Goal: Transaction & Acquisition: Purchase product/service

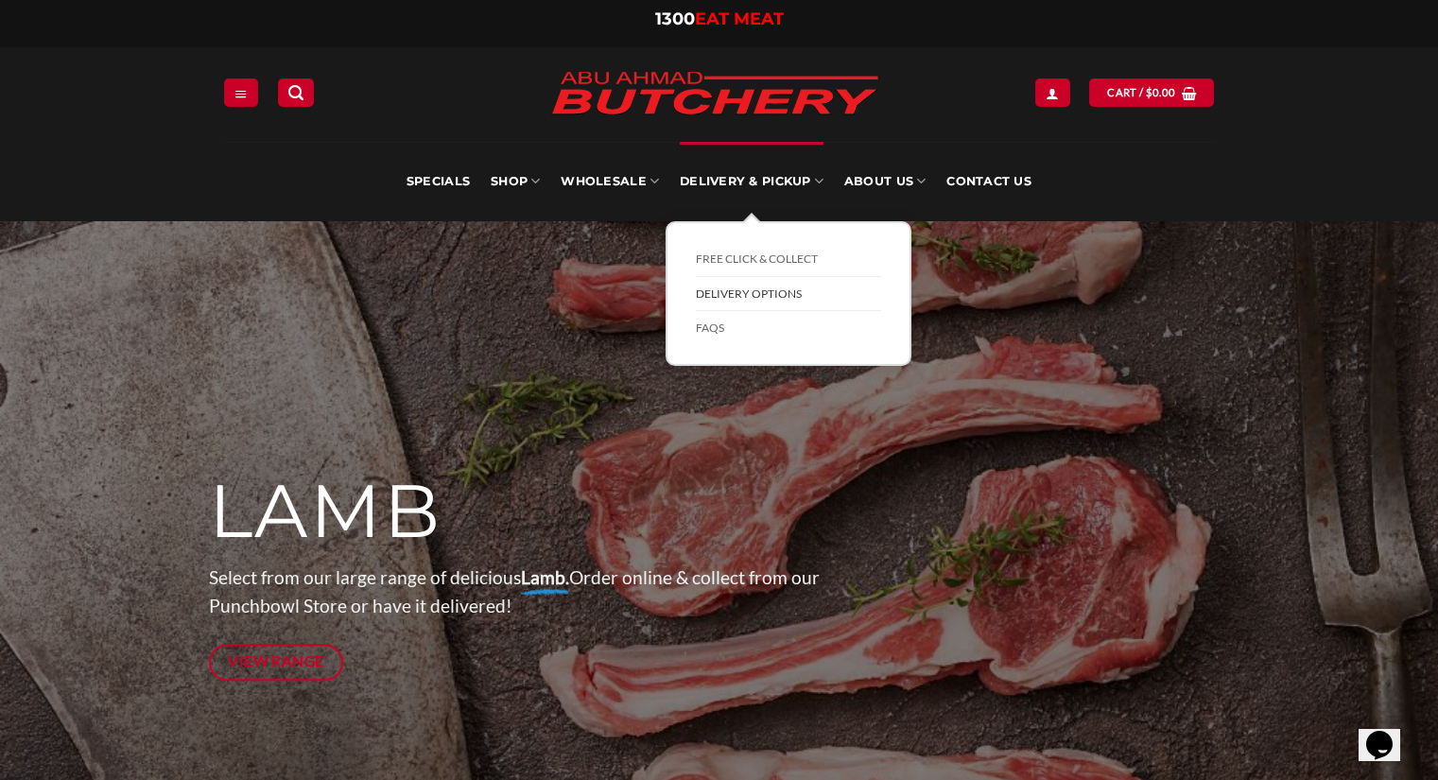
click at [777, 295] on link "Delivery Options" at bounding box center [788, 294] width 185 height 35
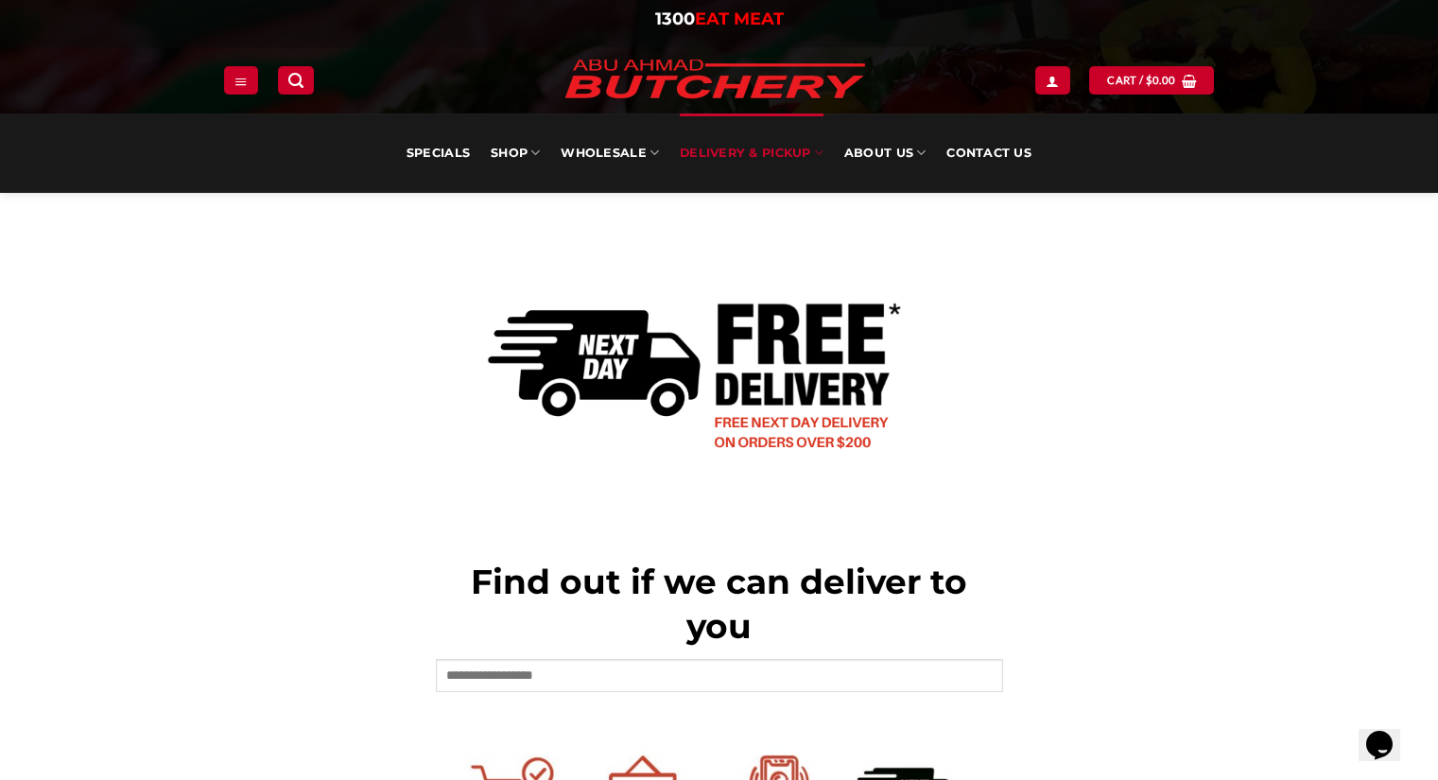
scroll to position [473, 0]
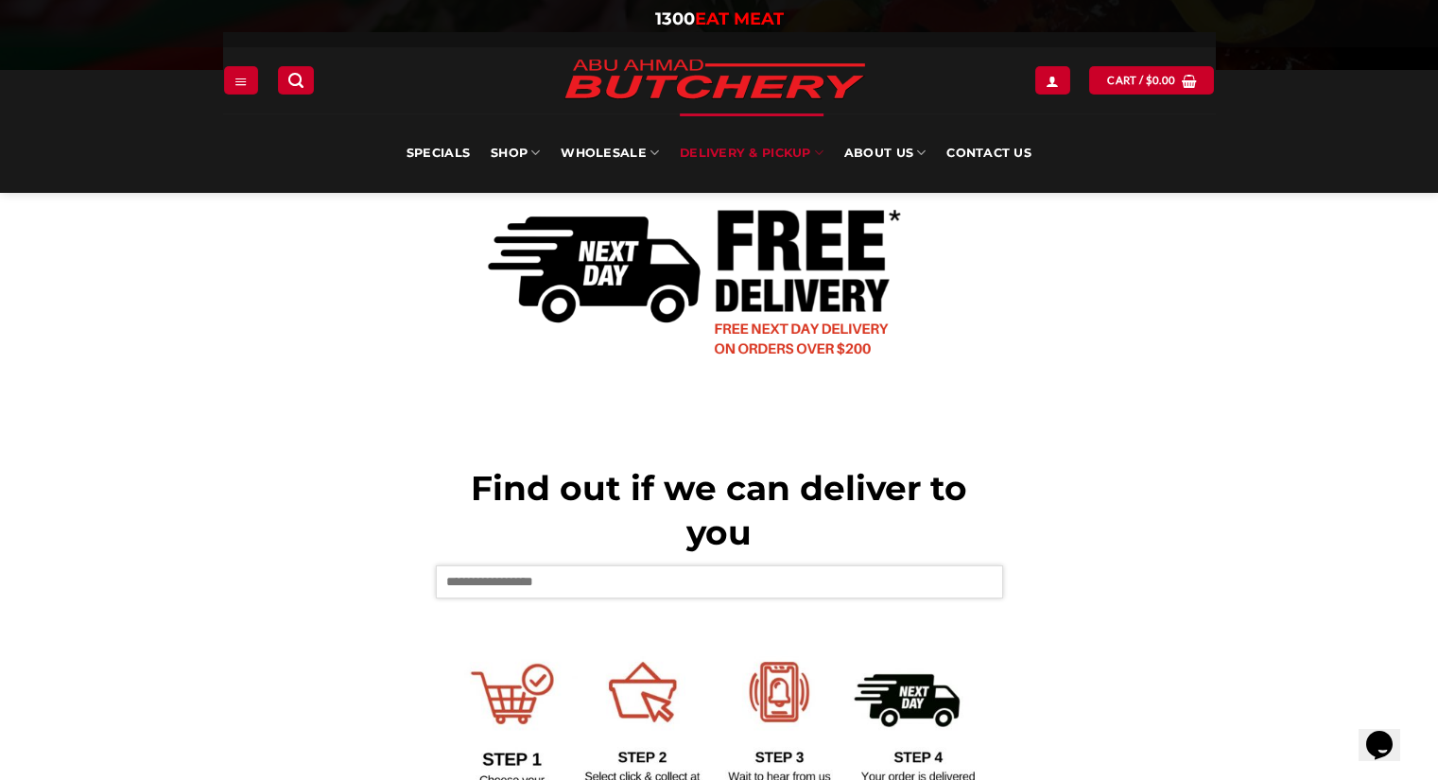
click at [621, 587] on input "text" at bounding box center [719, 582] width 567 height 32
type input "****"
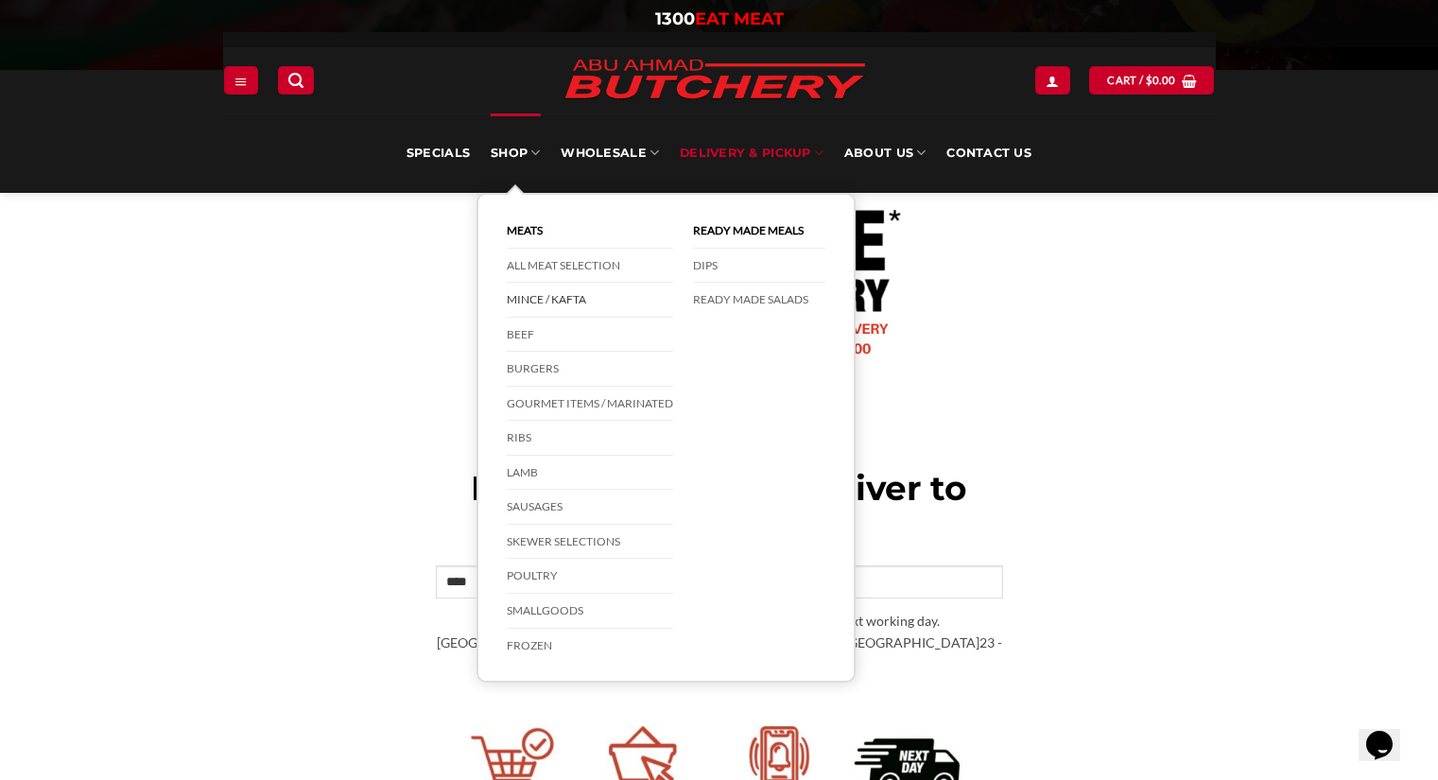
click at [583, 296] on link "Mince / Kafta" at bounding box center [590, 300] width 166 height 35
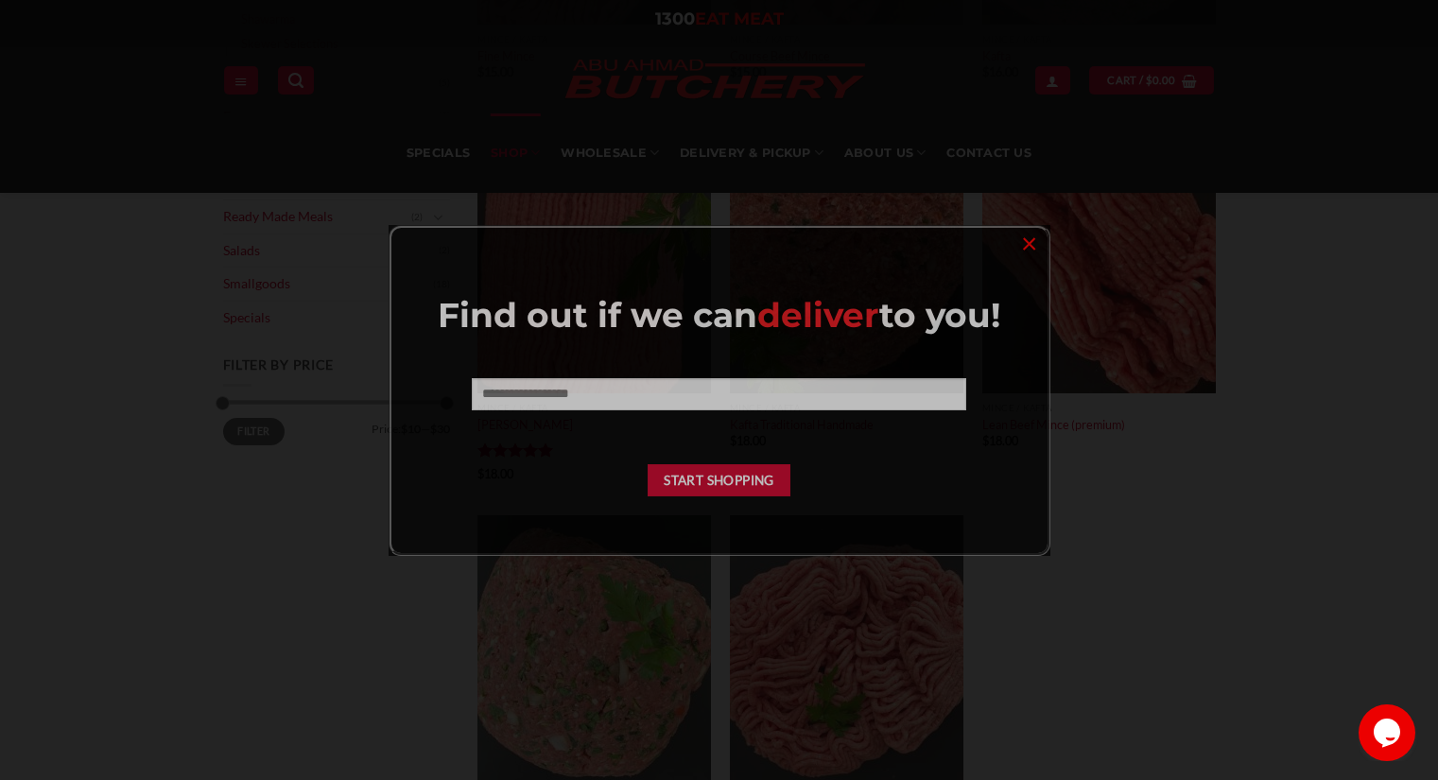
scroll to position [662, 0]
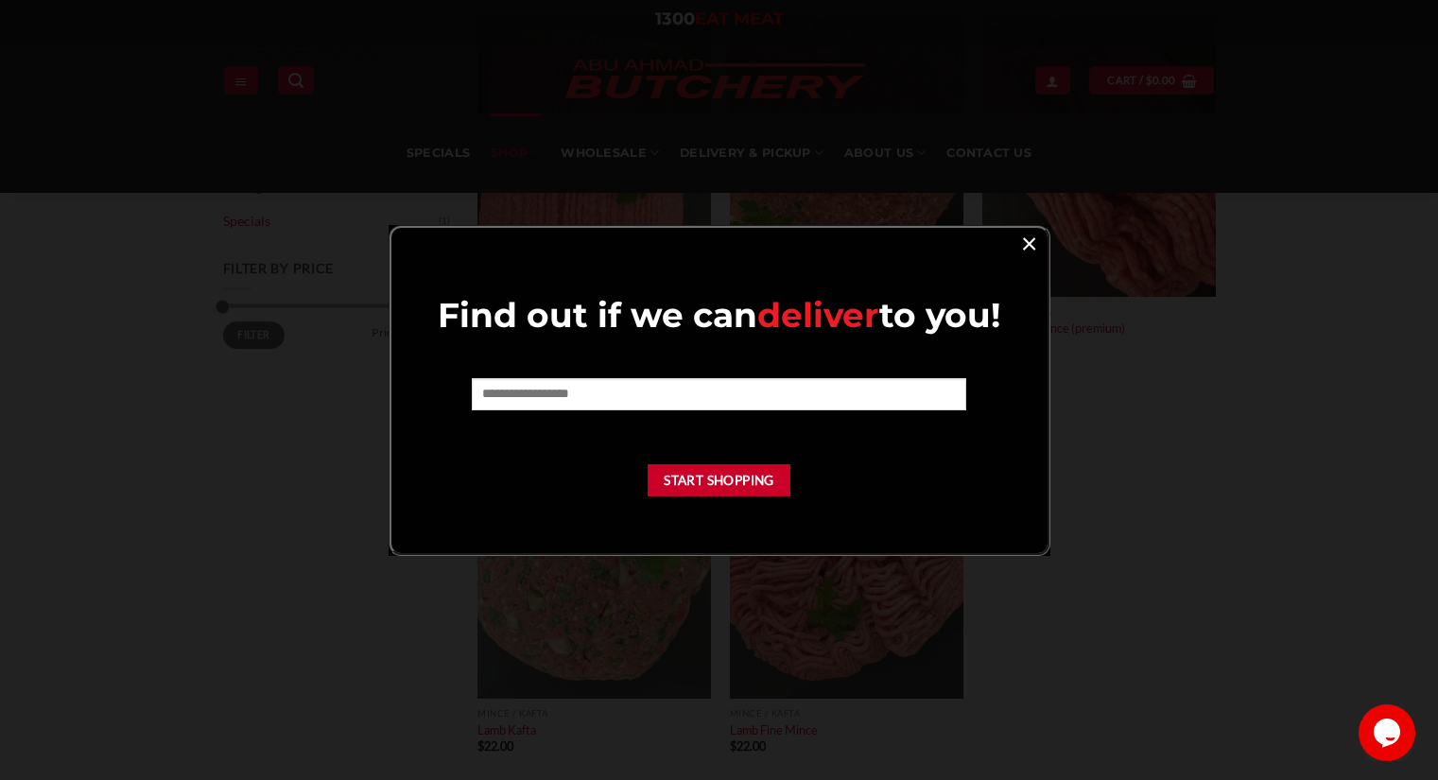
click at [1031, 247] on link "×" at bounding box center [1029, 243] width 27 height 26
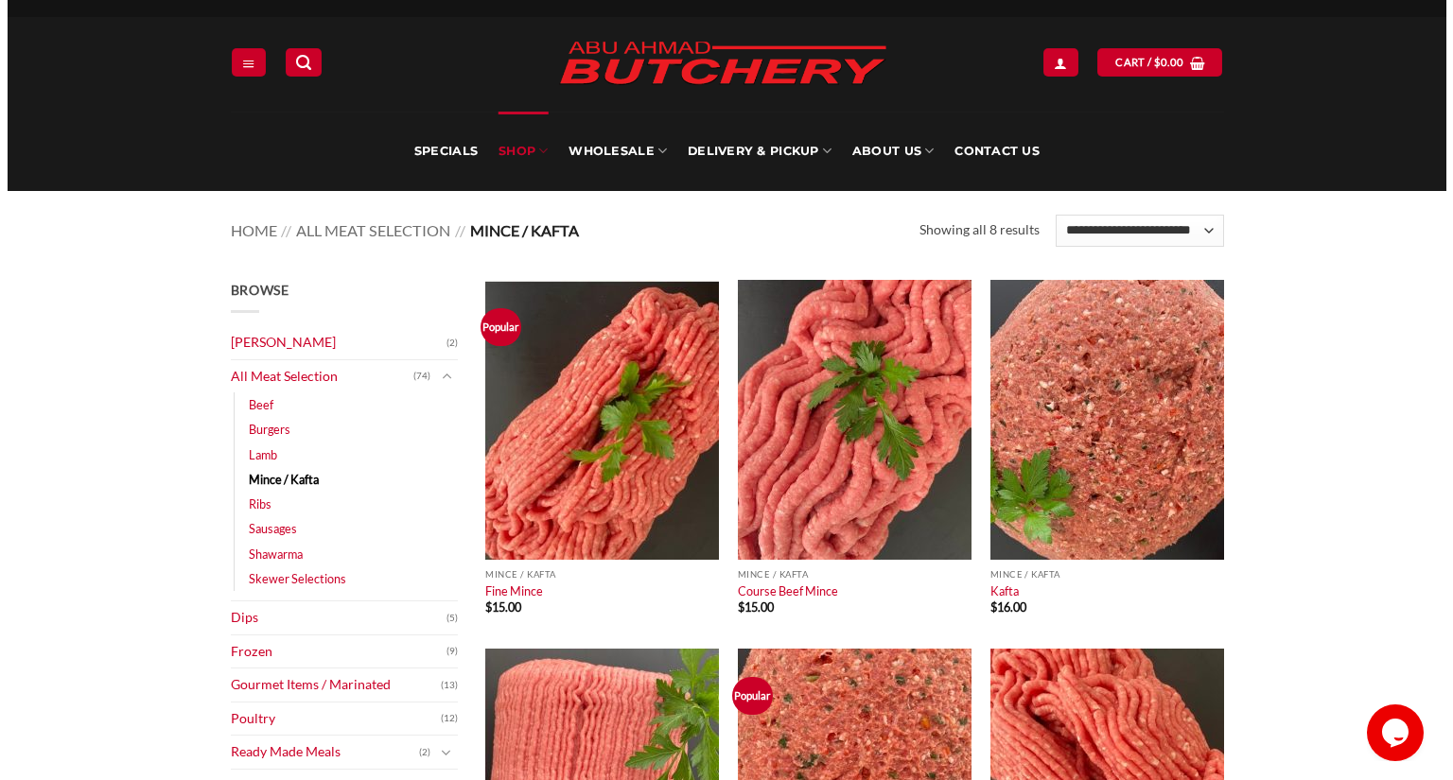
scroll to position [0, 0]
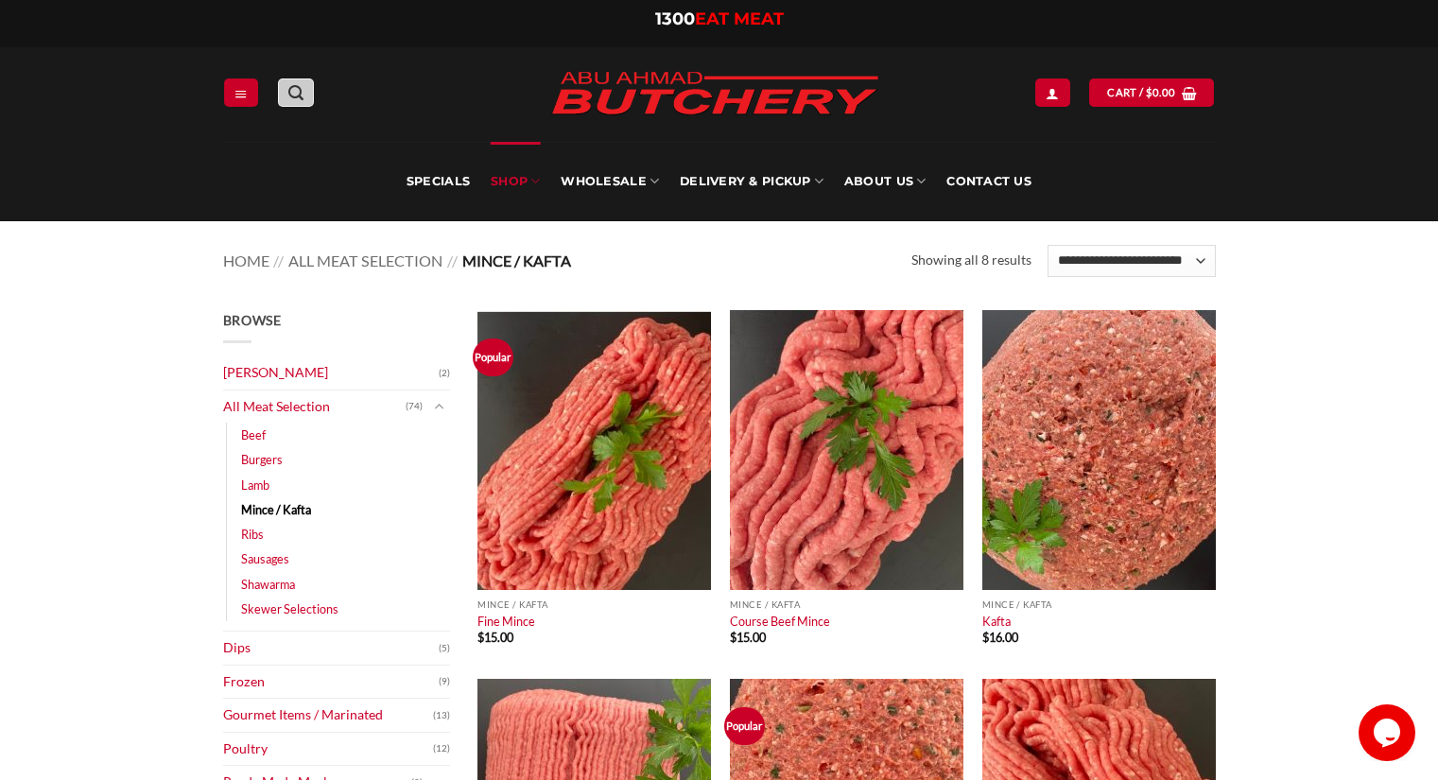
click at [292, 102] on link "Search" at bounding box center [296, 91] width 36 height 27
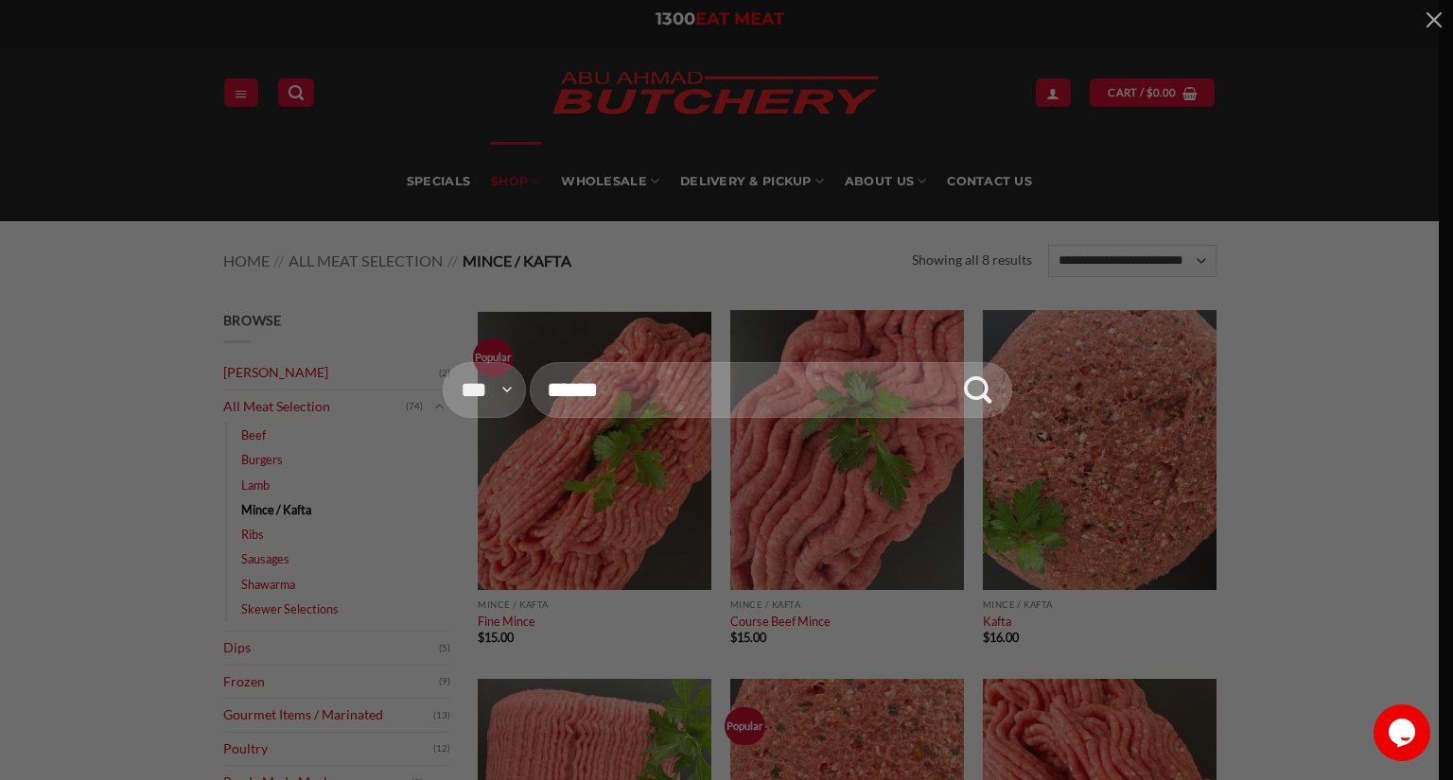
click at [598, 396] on input "Search for:" at bounding box center [771, 390] width 482 height 56
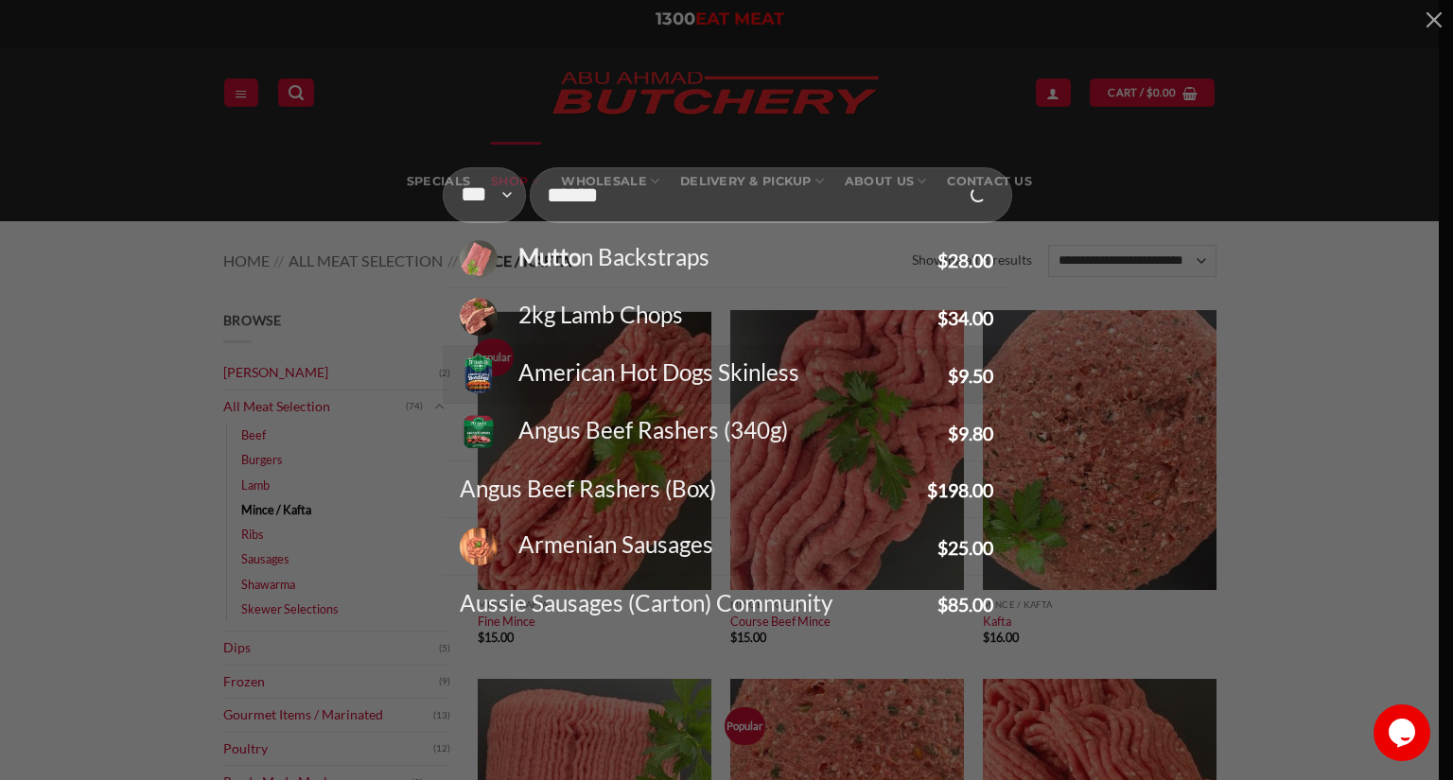
type input "******"
click at [949, 159] on button "Submit" at bounding box center [978, 195] width 58 height 72
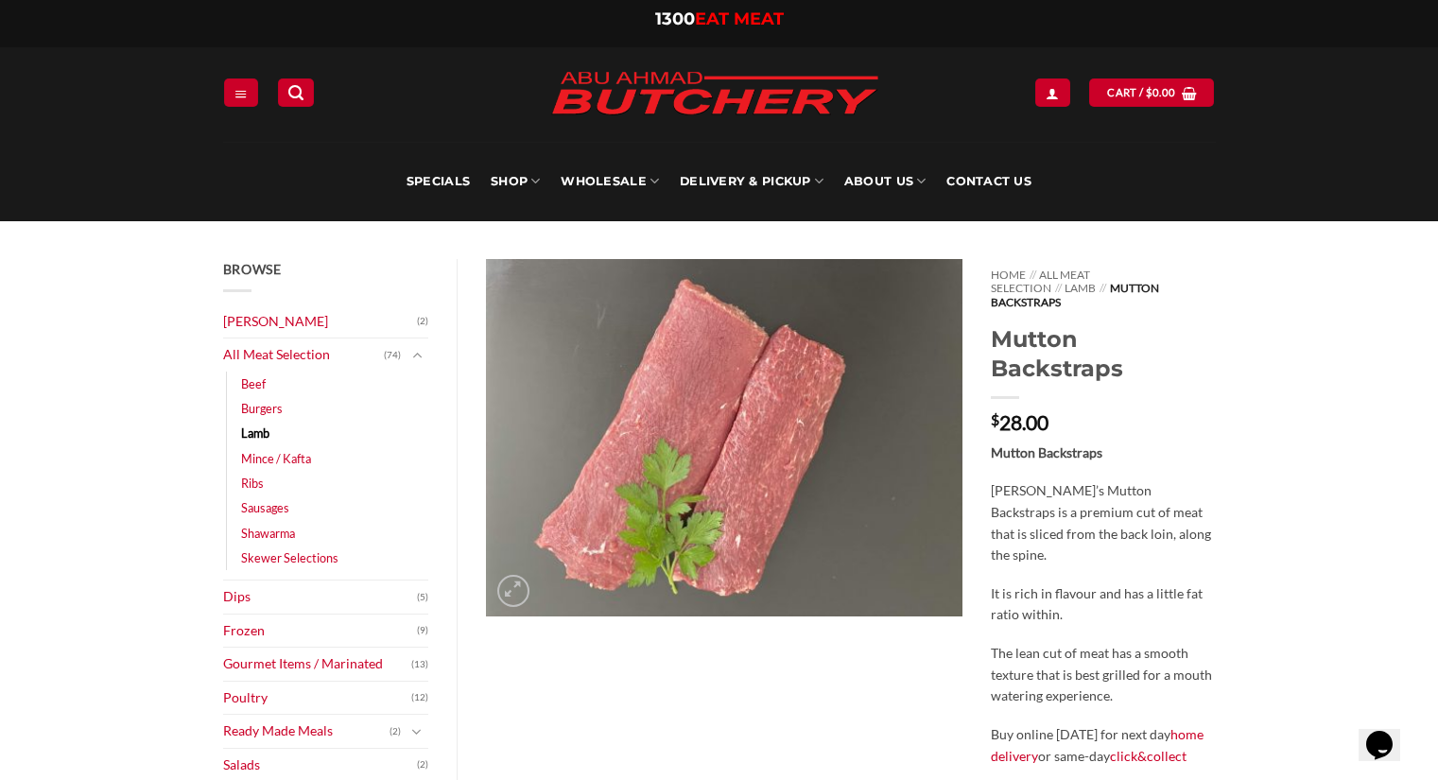
drag, startPoint x: 1198, startPoint y: 269, endPoint x: 1203, endPoint y: 346, distance: 77.7
click at [1096, 281] on link "Lamb" at bounding box center [1080, 288] width 31 height 14
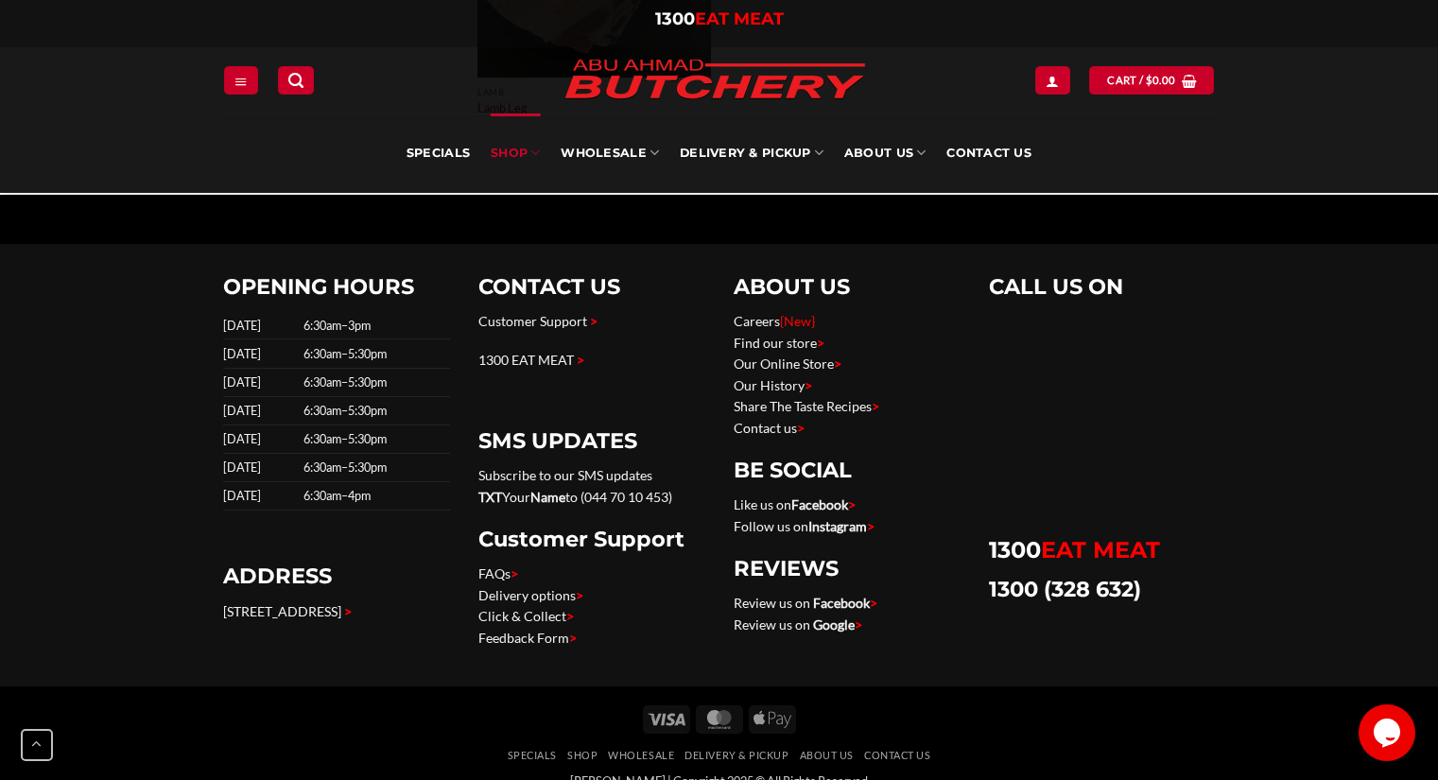
scroll to position [3982, 0]
